Goal: Task Accomplishment & Management: Use online tool/utility

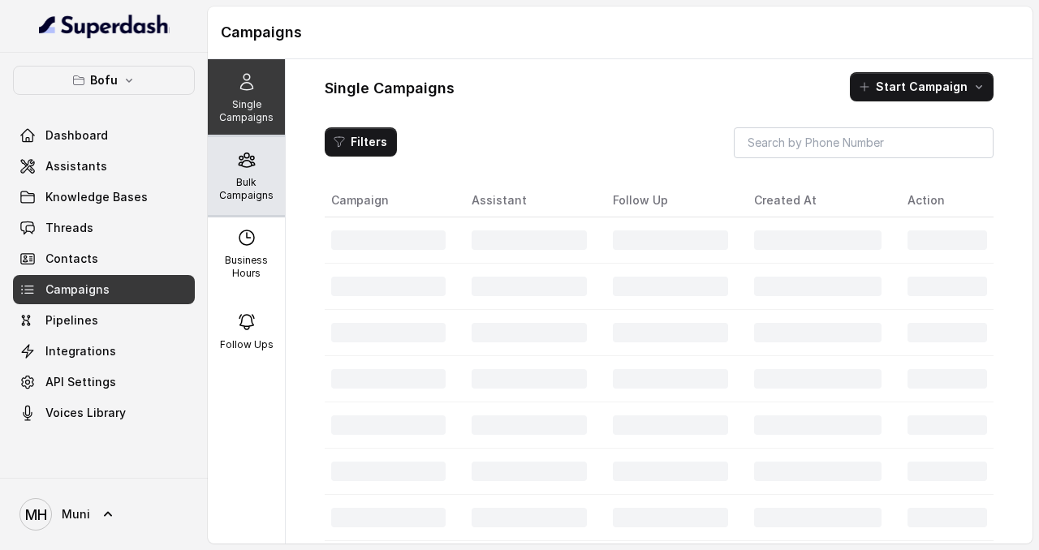
click at [239, 185] on p "Bulk Campaigns" at bounding box center [246, 189] width 64 height 26
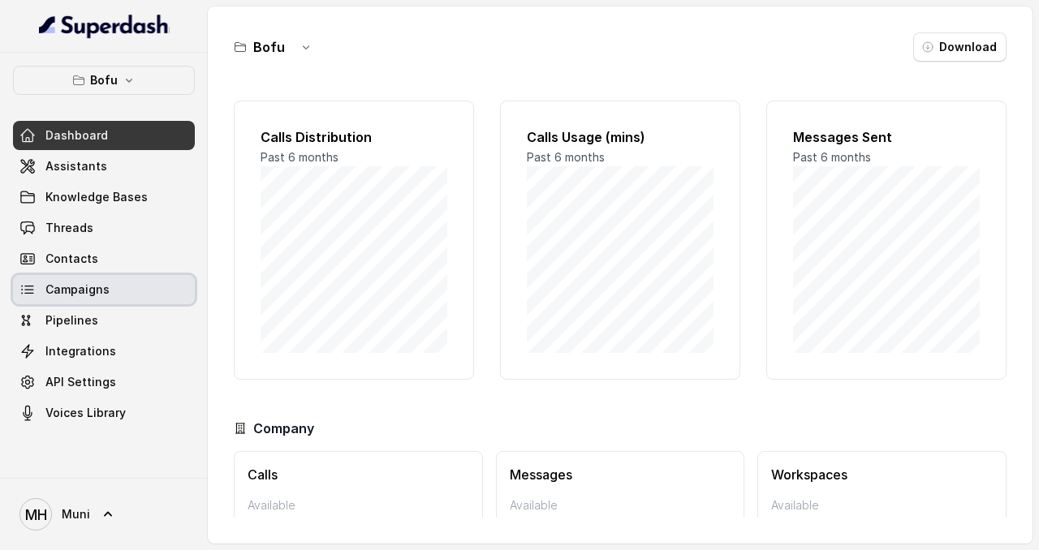
click at [114, 284] on link "Campaigns" at bounding box center [104, 289] width 182 height 29
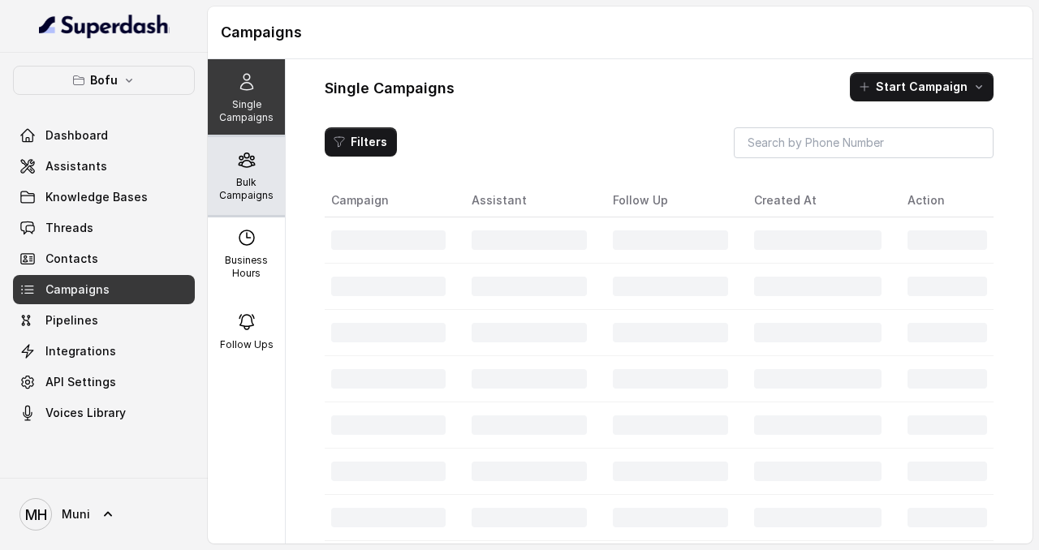
click at [241, 164] on icon at bounding box center [246, 160] width 15 height 14
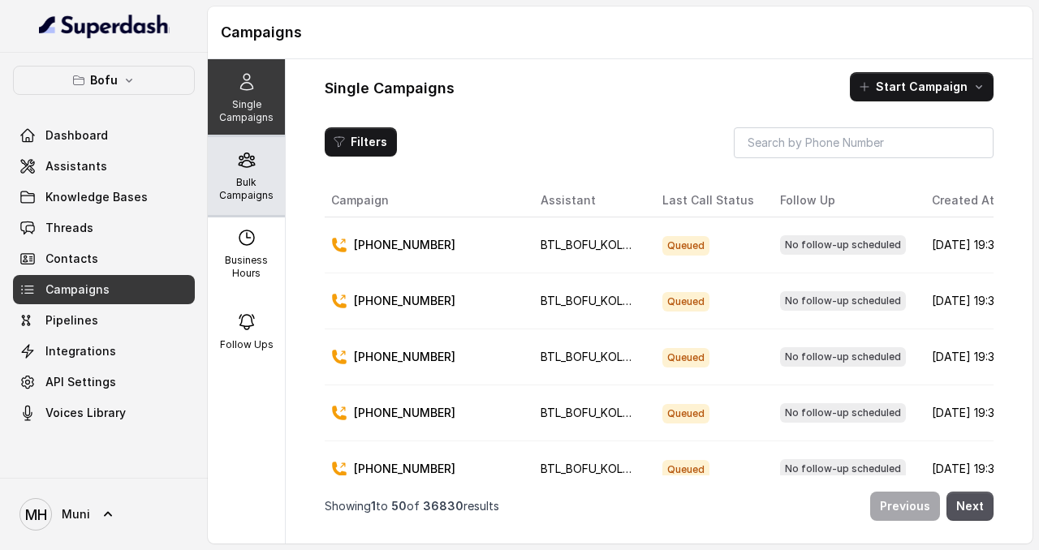
click at [251, 188] on p "Bulk Campaigns" at bounding box center [246, 189] width 64 height 26
